Goal: Check status: Check status

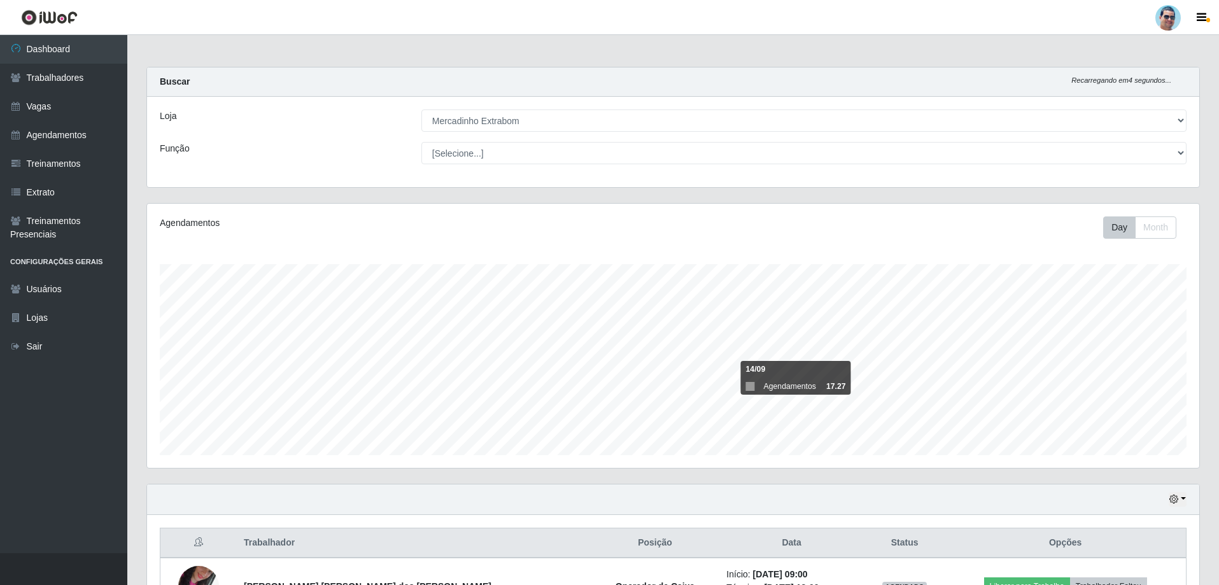
select select "175"
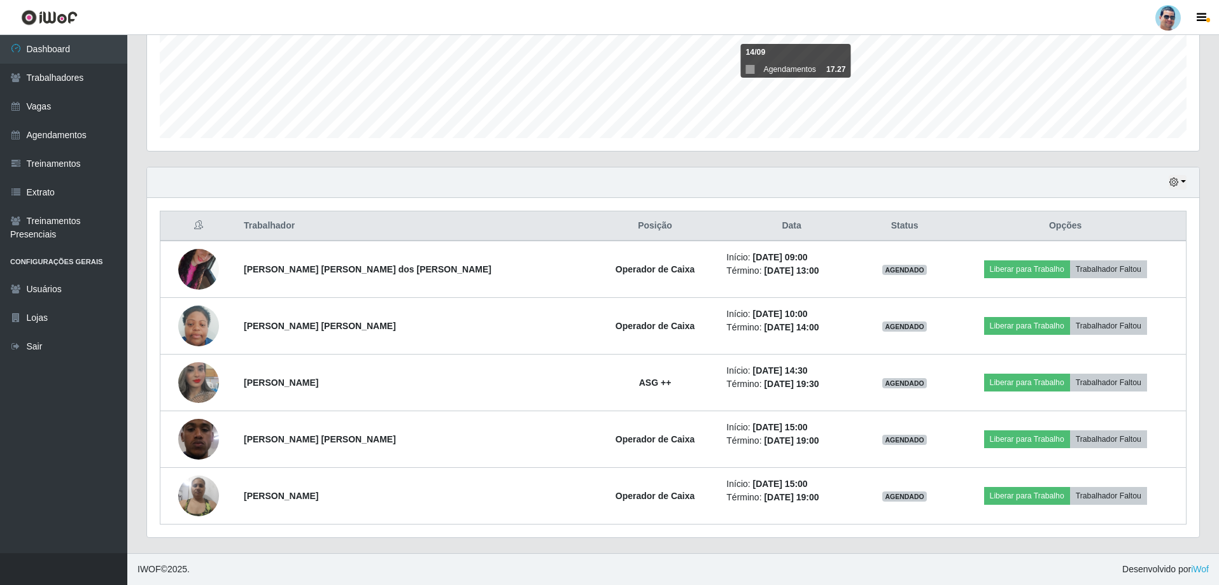
scroll to position [264, 1052]
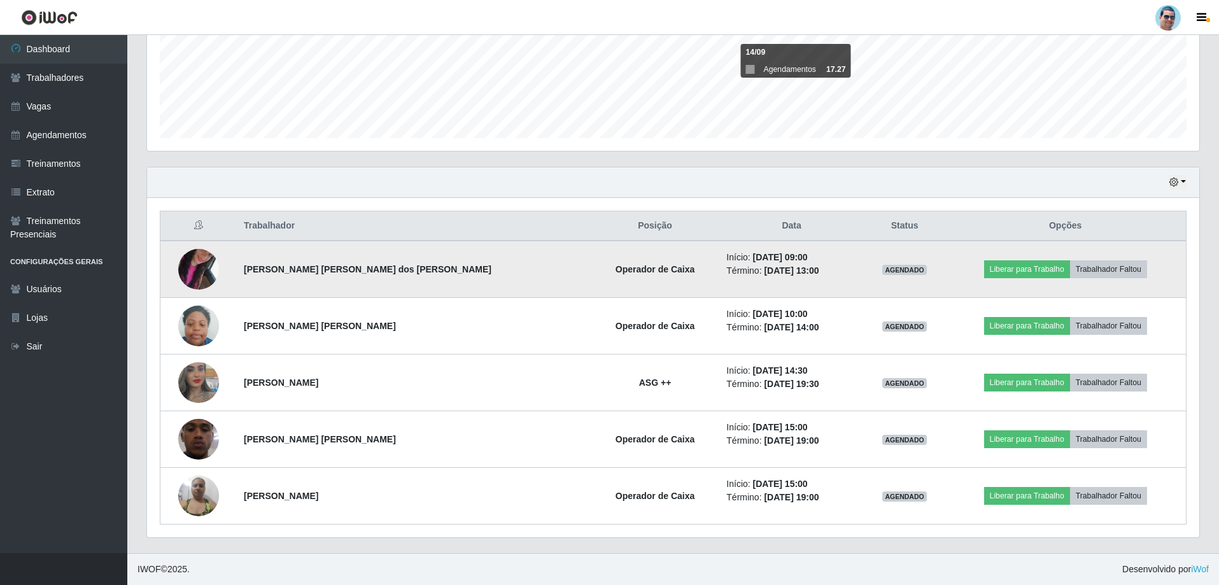
click at [206, 281] on img at bounding box center [198, 269] width 41 height 73
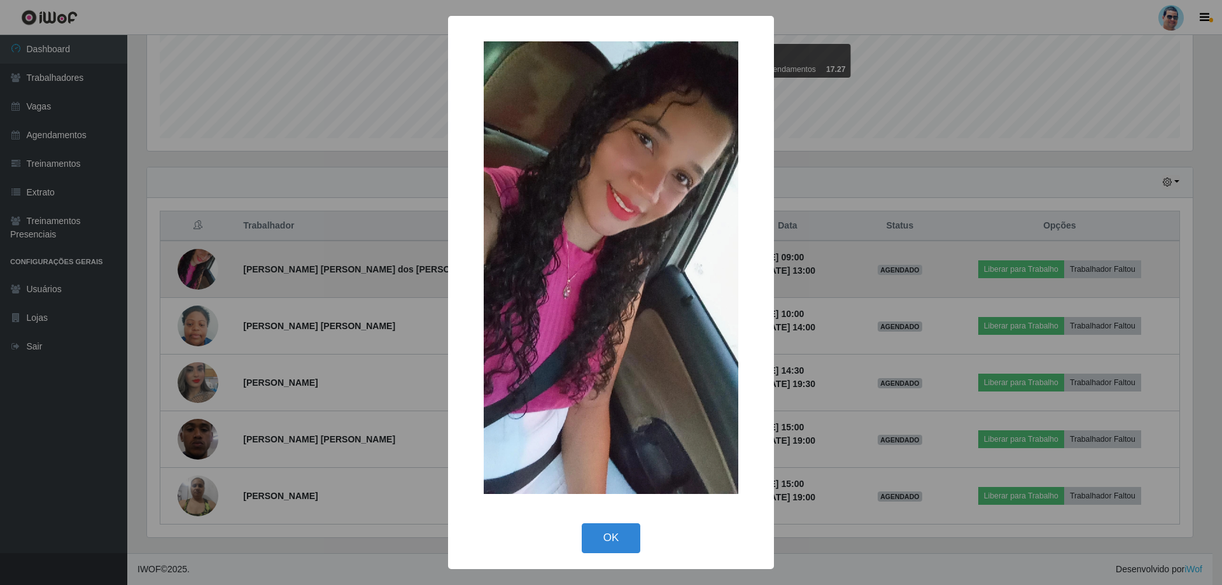
click at [206, 281] on div "× OK Cancel" at bounding box center [611, 292] width 1222 height 585
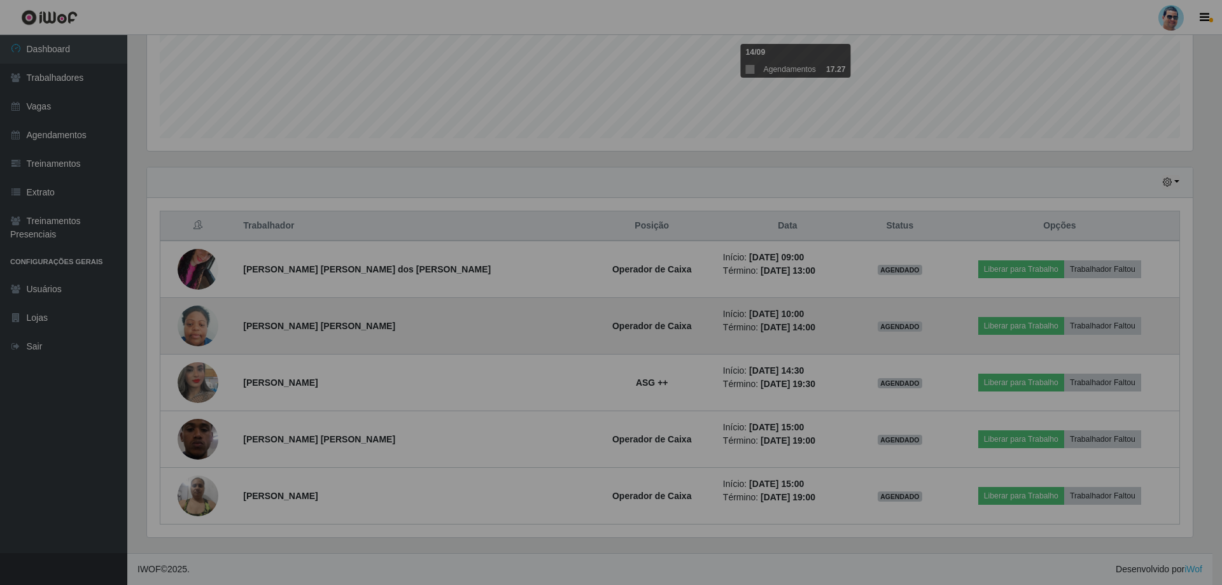
scroll to position [264, 1052]
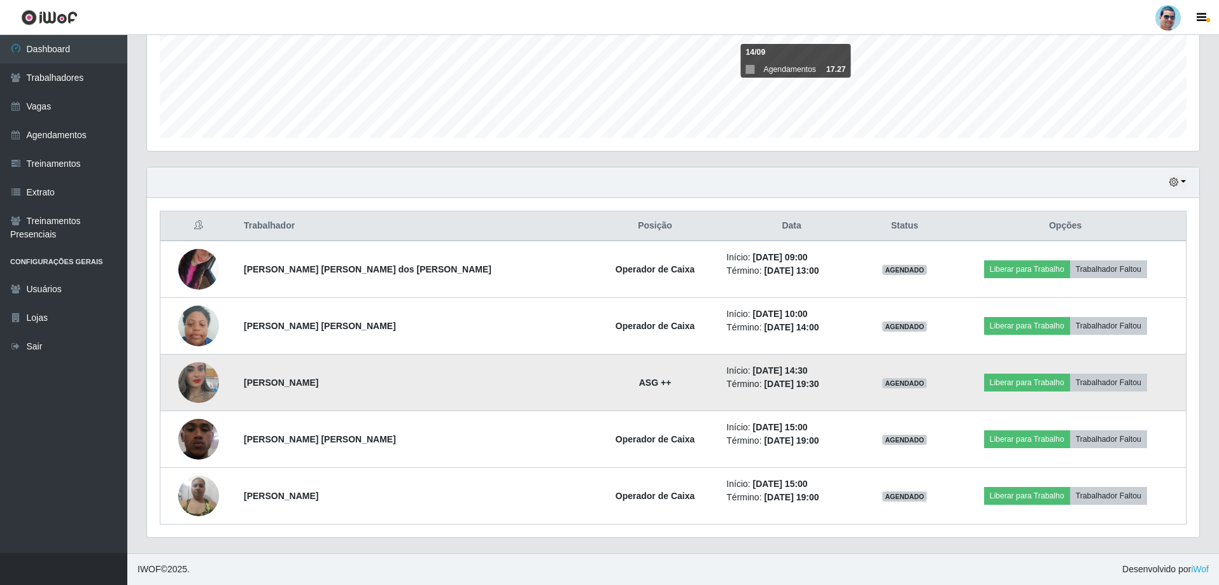
click at [202, 381] on img at bounding box center [198, 382] width 41 height 73
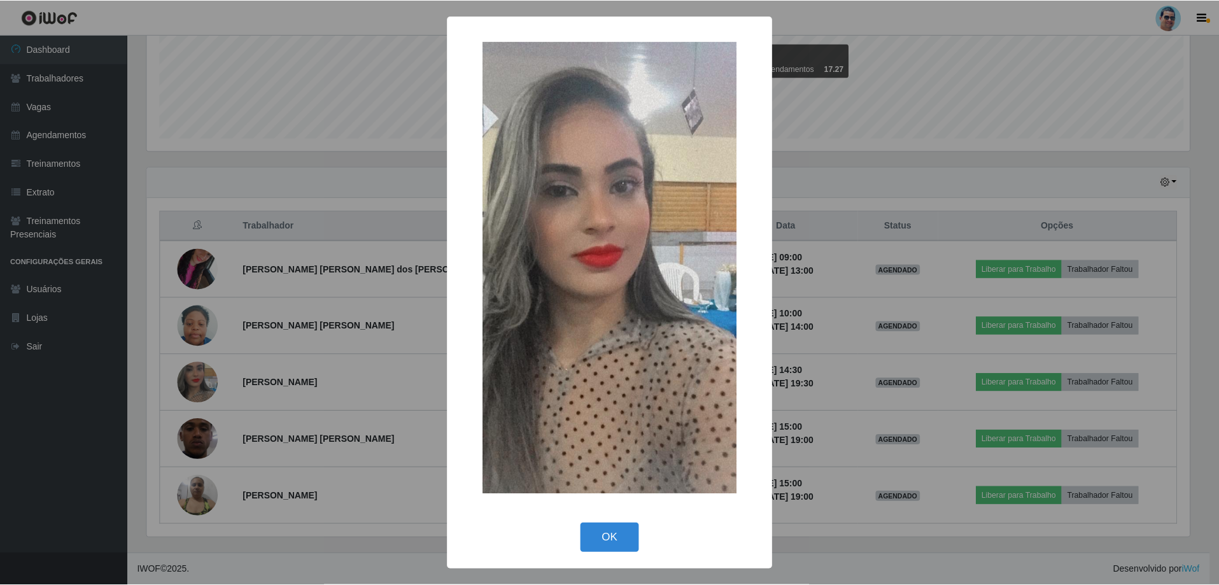
scroll to position [264, 1045]
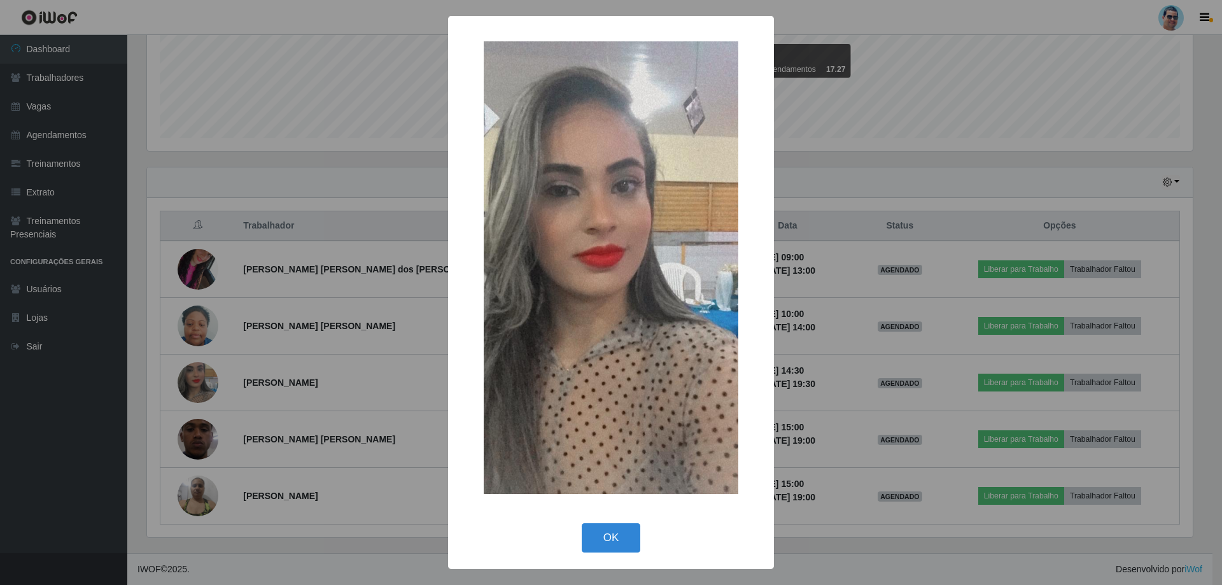
click at [202, 381] on div "× OK Cancel" at bounding box center [611, 292] width 1222 height 585
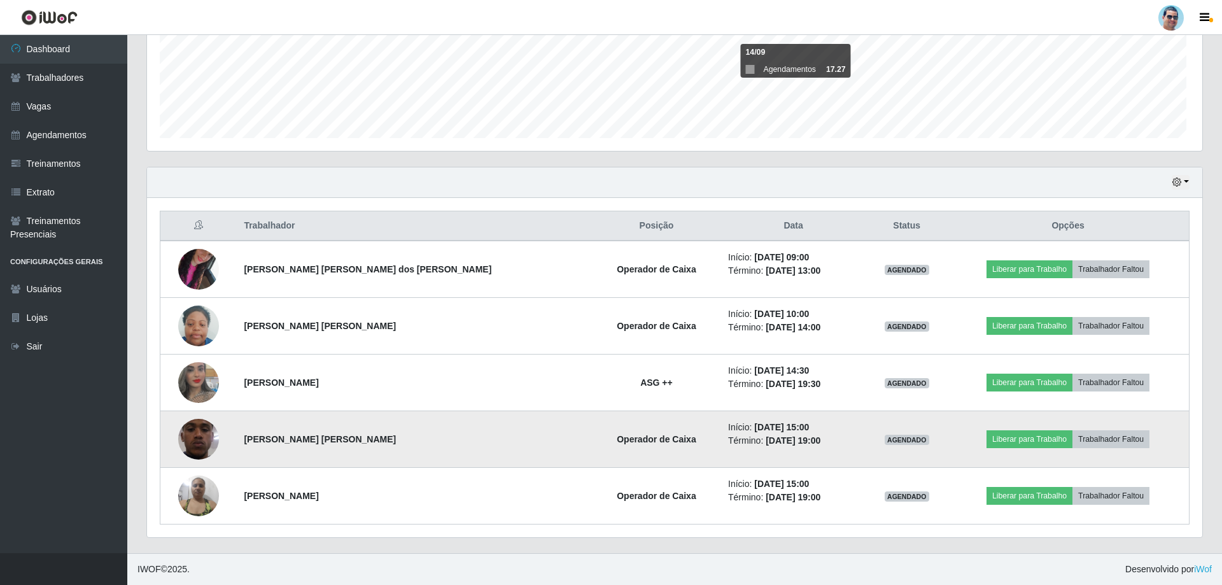
scroll to position [264, 1052]
click at [233, 433] on td at bounding box center [198, 439] width 76 height 57
click at [216, 432] on img at bounding box center [198, 439] width 41 height 90
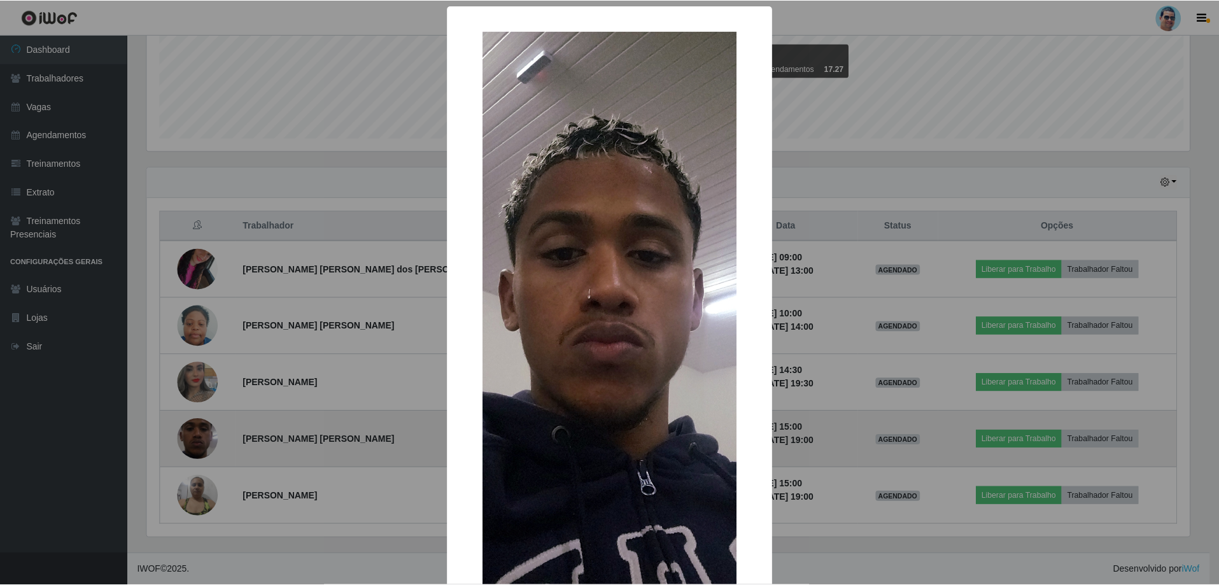
scroll to position [264, 1045]
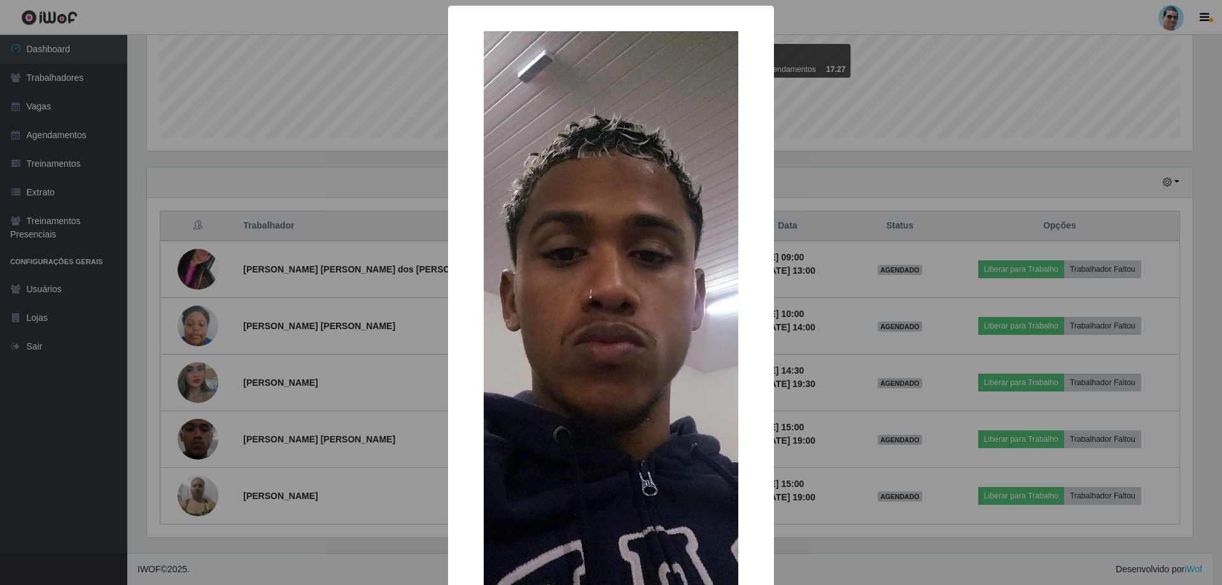
click at [199, 437] on div "× OK Cancel" at bounding box center [611, 292] width 1222 height 585
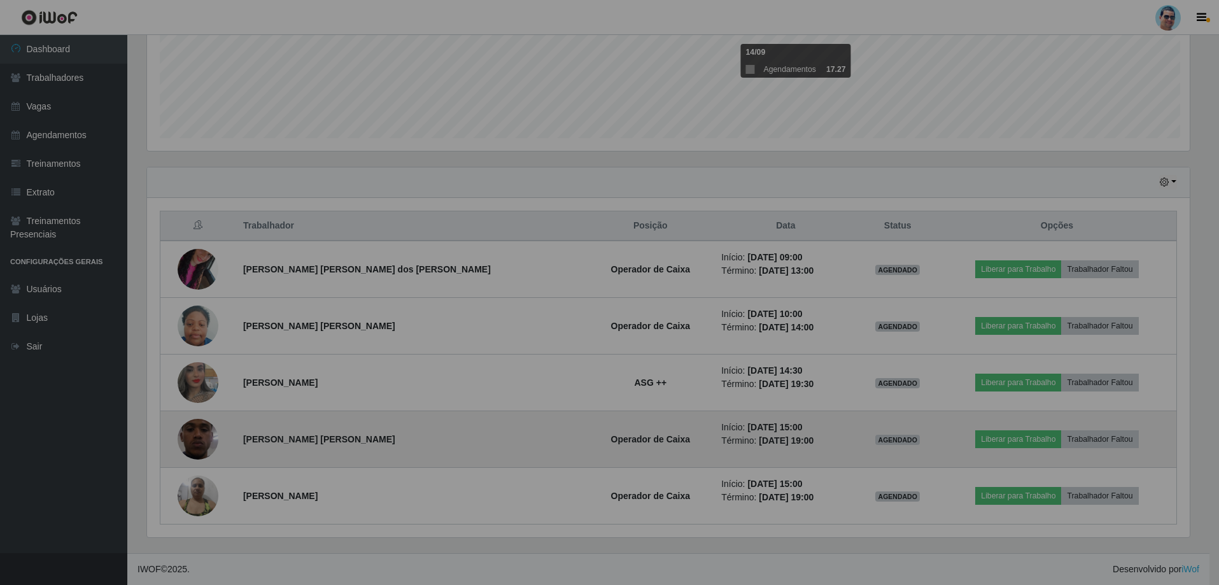
scroll to position [264, 1052]
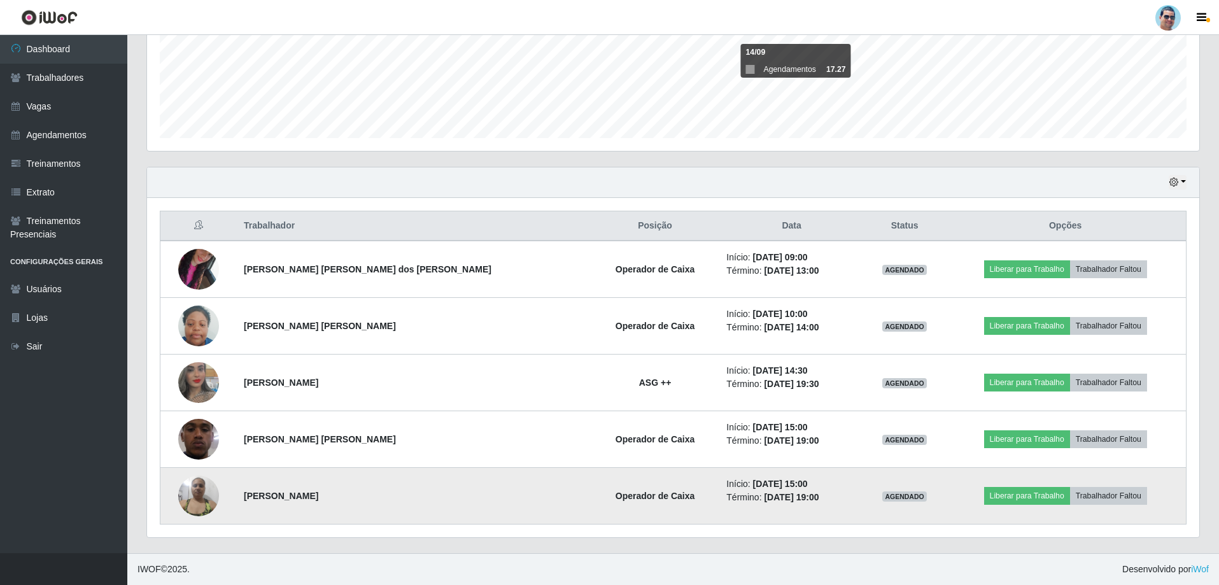
click at [186, 501] on img at bounding box center [198, 495] width 41 height 54
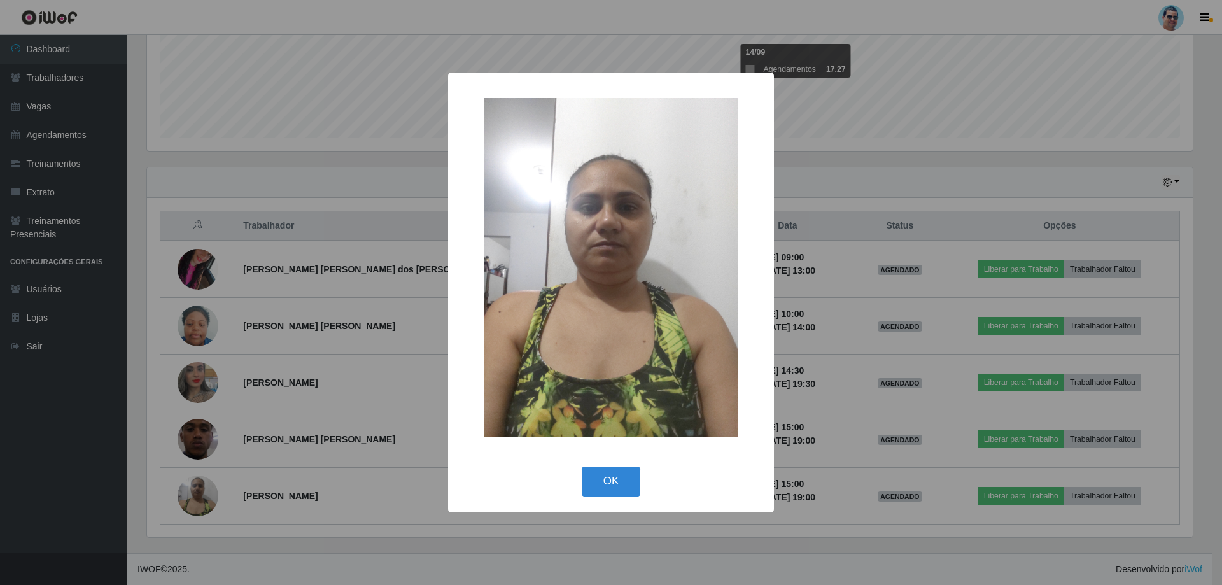
click at [185, 502] on div "× OK Cancel" at bounding box center [611, 292] width 1222 height 585
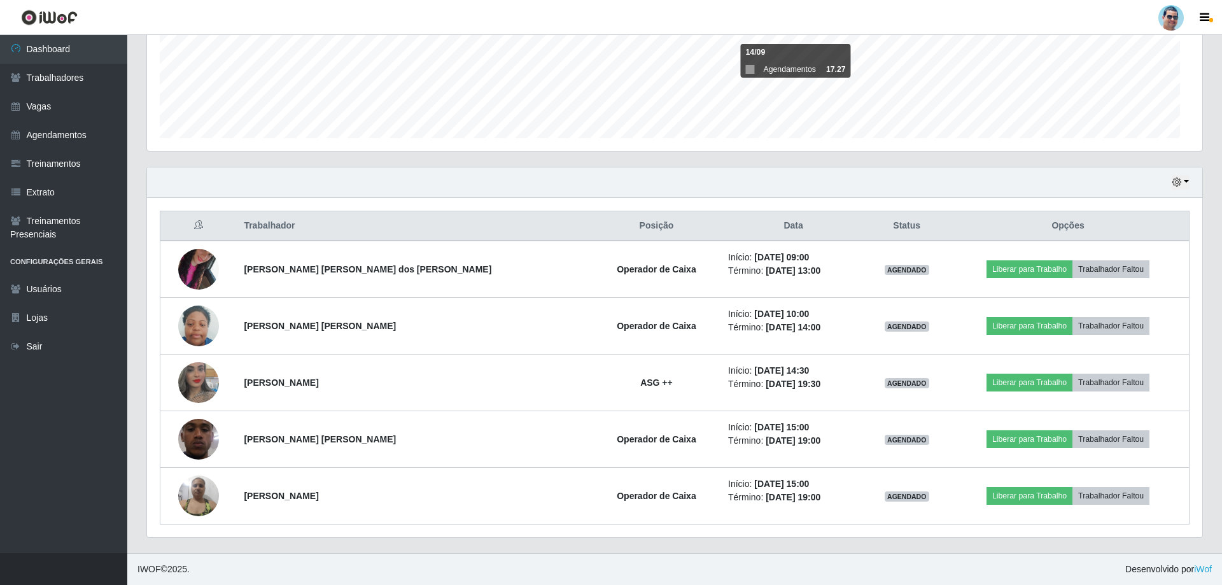
scroll to position [264, 1052]
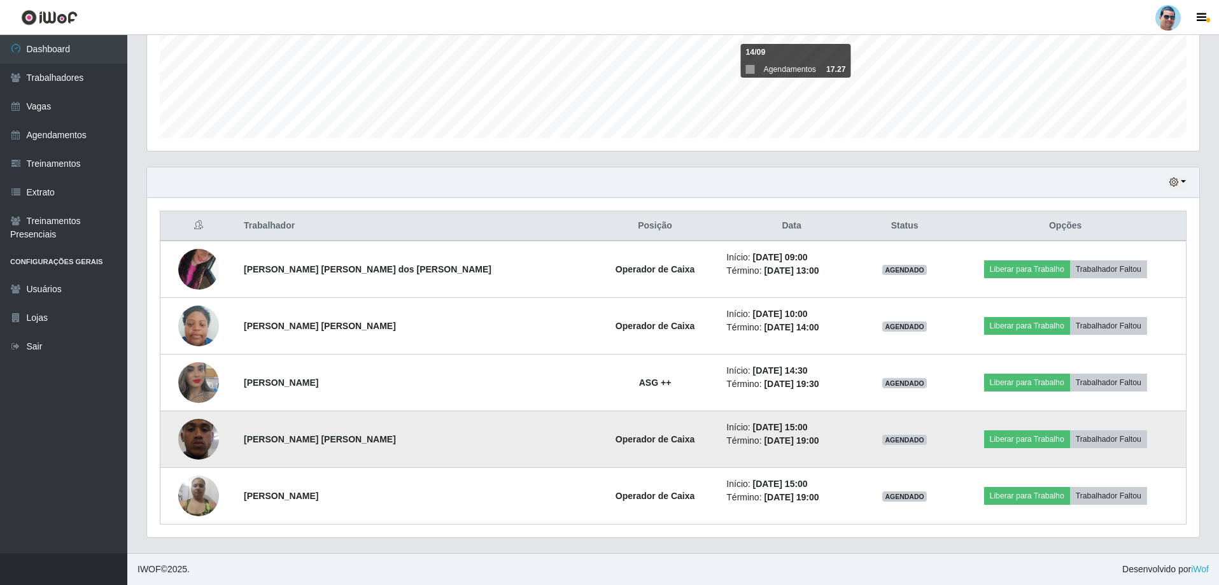
click at [211, 439] on img at bounding box center [198, 439] width 41 height 90
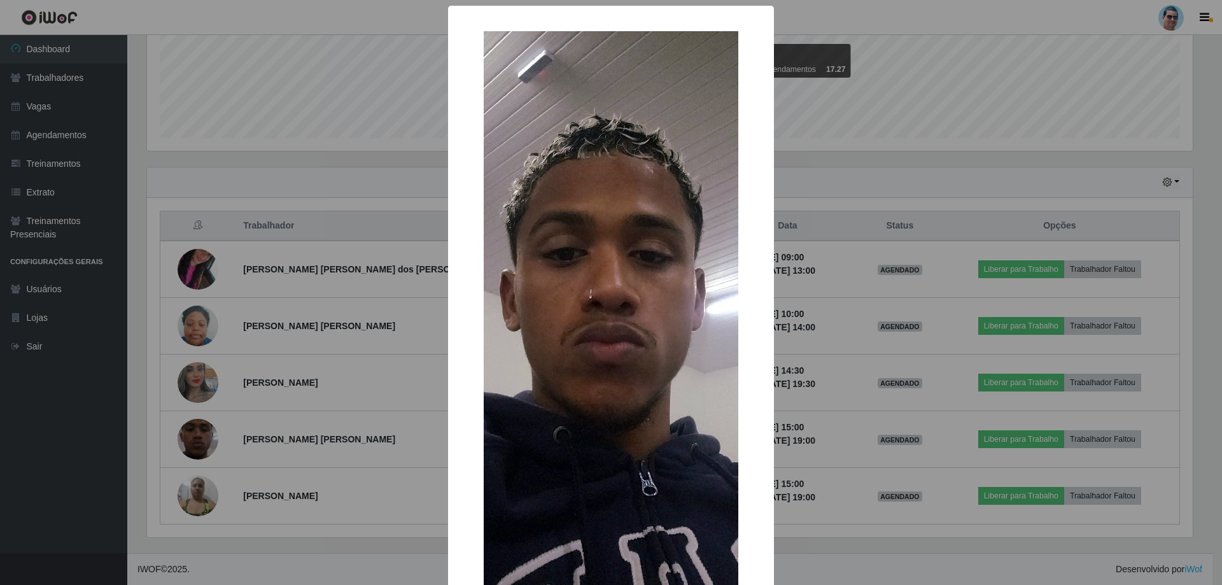
click at [209, 439] on div "× OK Cancel" at bounding box center [611, 292] width 1222 height 585
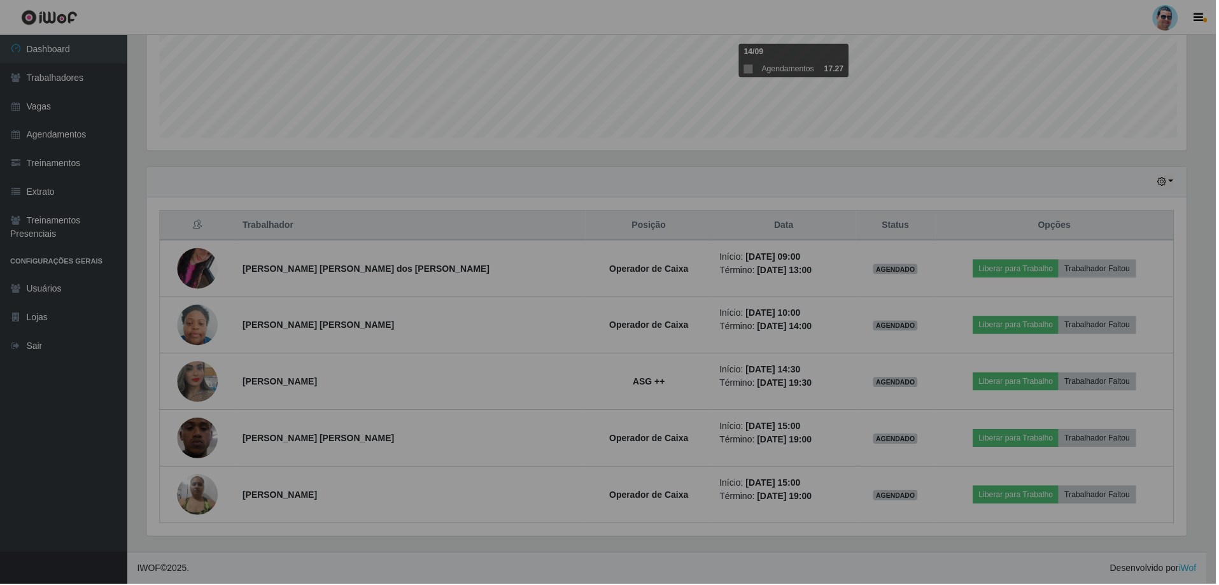
scroll to position [264, 1052]
